Goal: Transaction & Acquisition: Download file/media

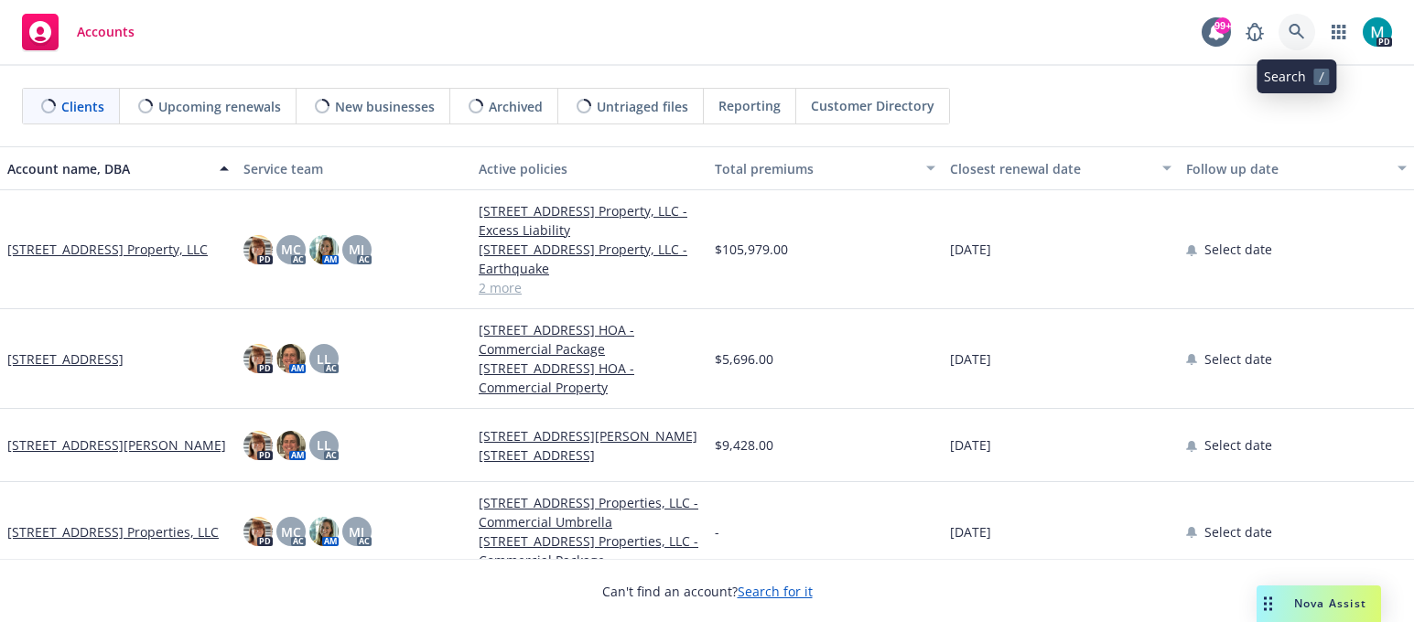
click at [1299, 31] on icon at bounding box center [1297, 32] width 16 height 16
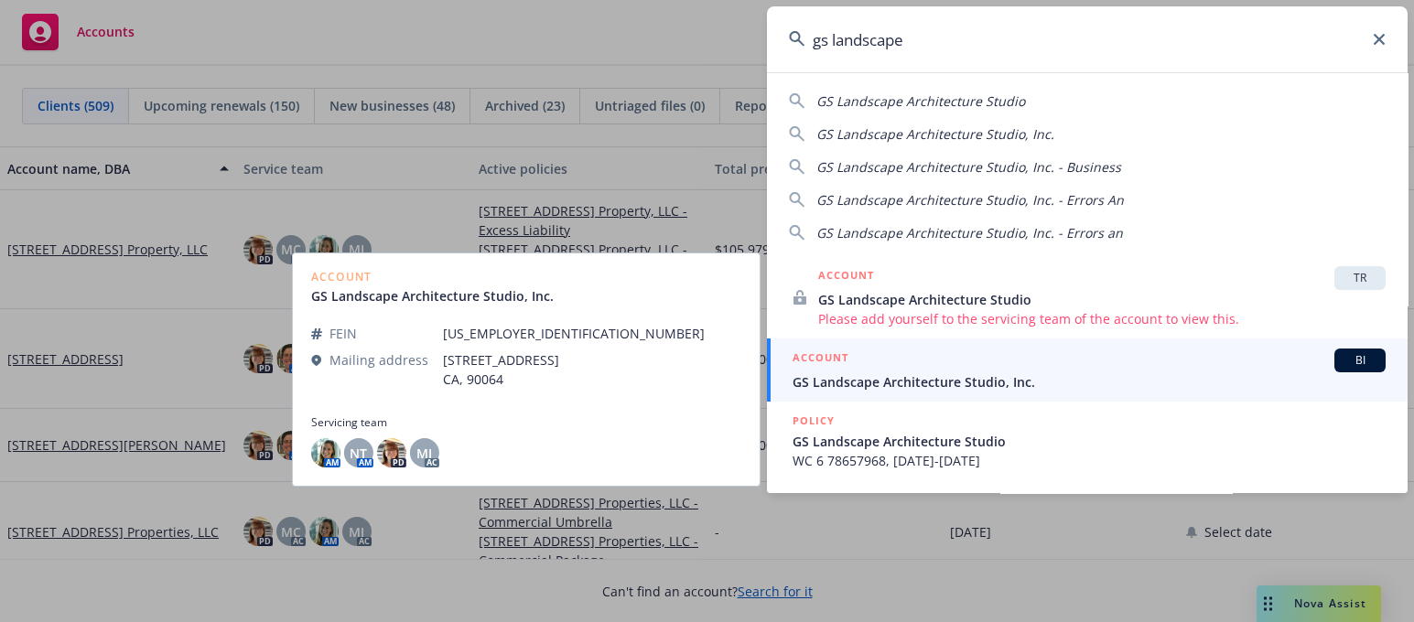
type input "gs landscape"
click at [838, 386] on span "GS Landscape Architecture Studio, Inc." at bounding box center [1089, 381] width 593 height 19
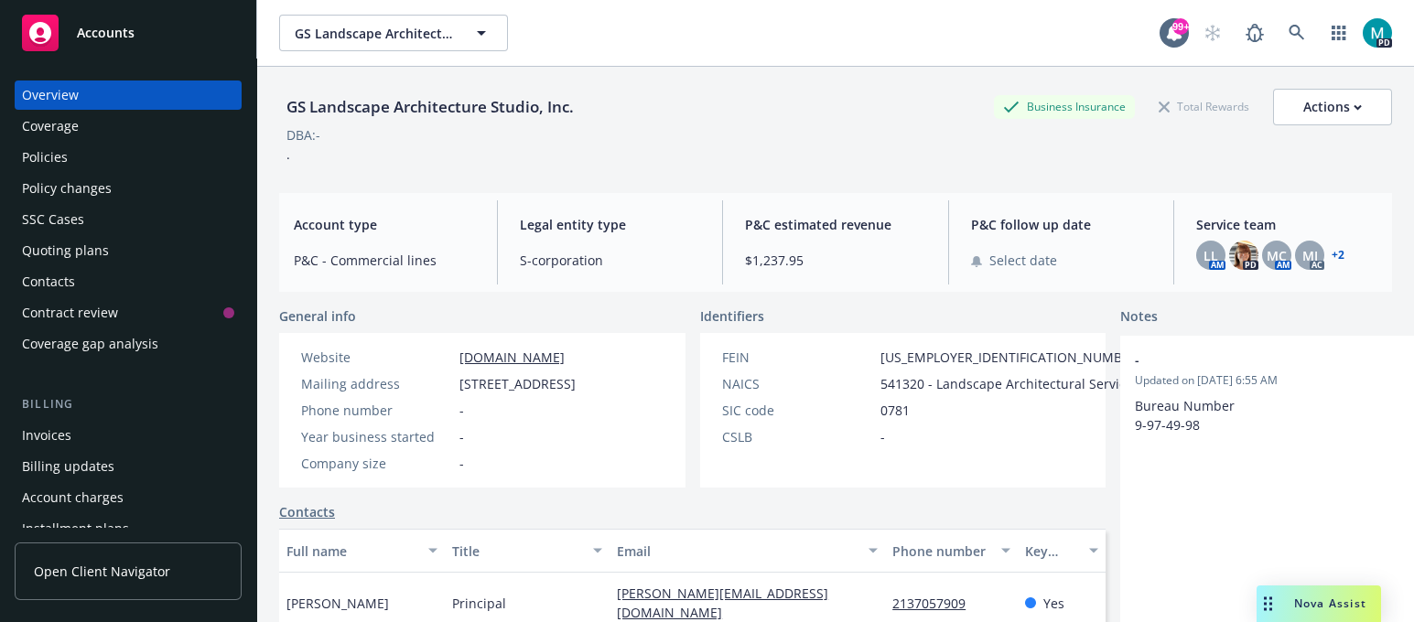
click at [61, 150] on div "Policies" at bounding box center [45, 157] width 46 height 29
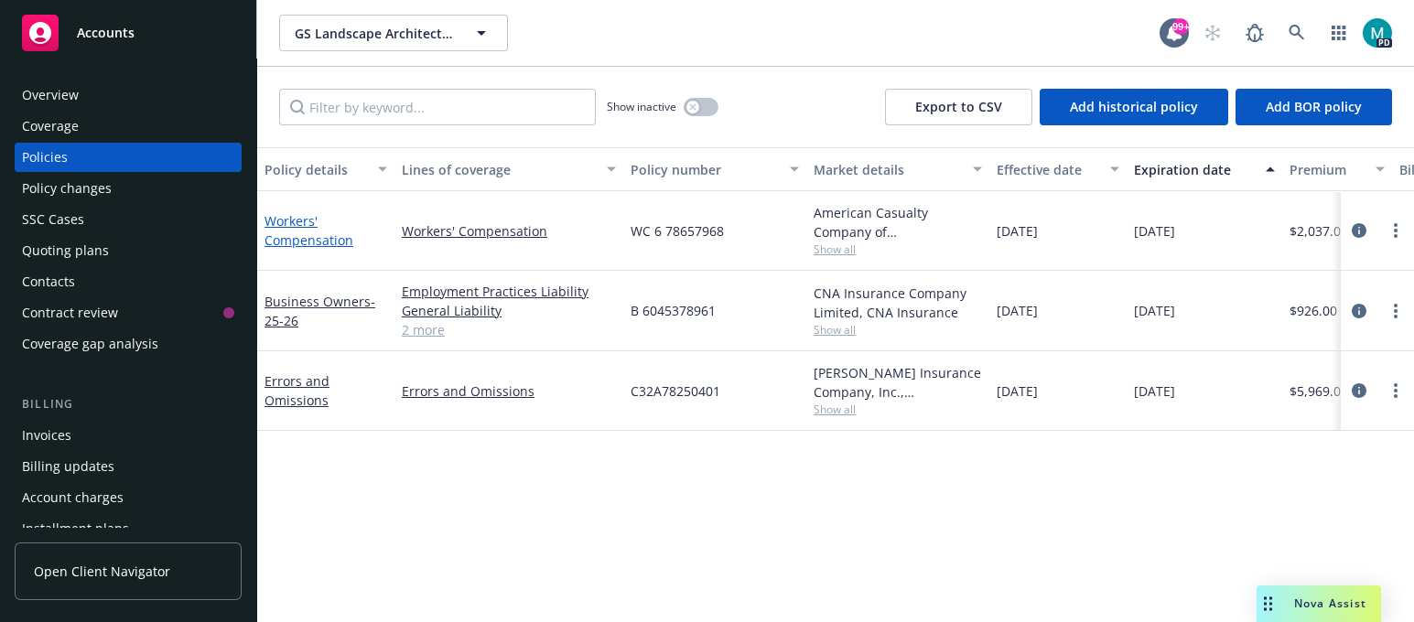
click at [316, 243] on link "Workers' Compensation" at bounding box center [308, 230] width 89 height 37
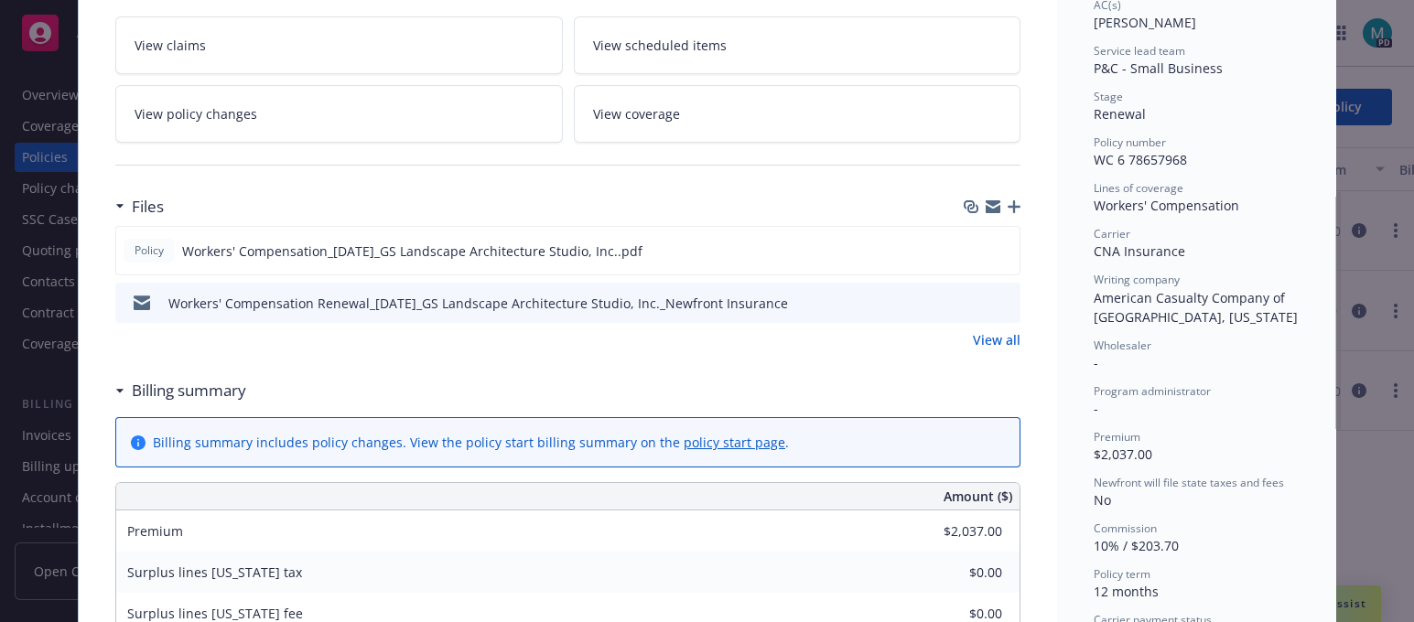
scroll to position [343, 0]
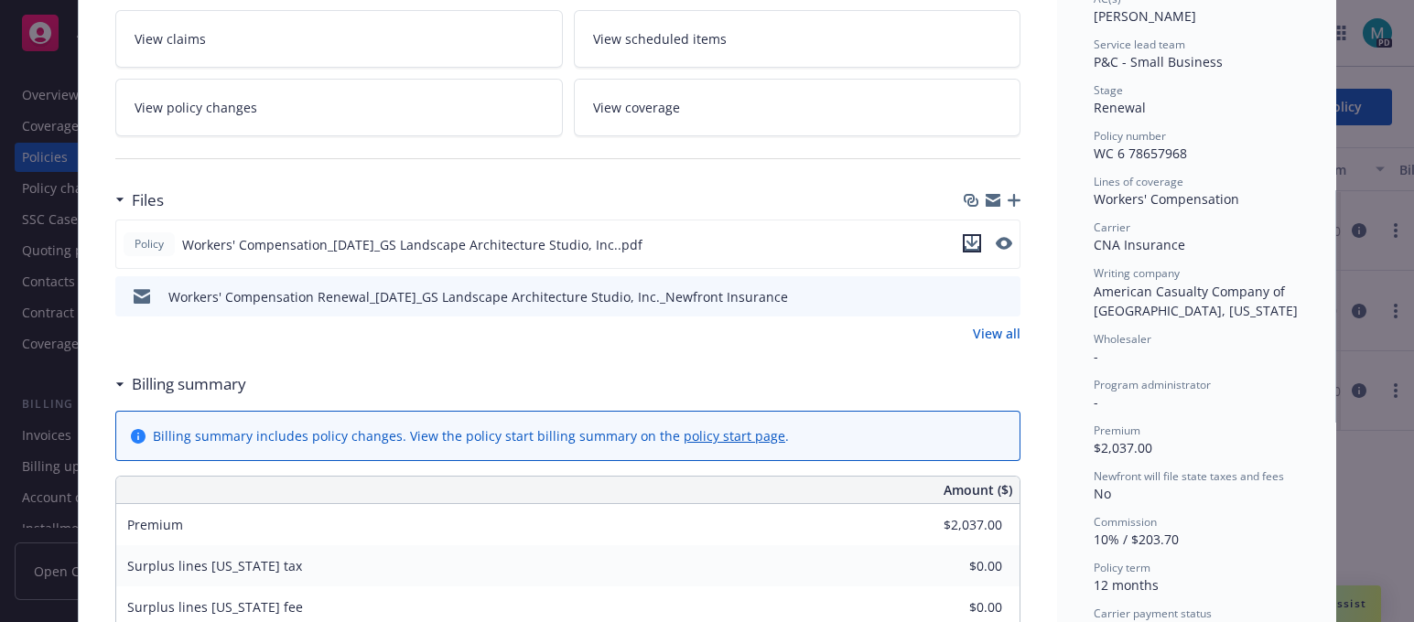
click at [965, 240] on icon "download file" at bounding box center [972, 243] width 15 height 15
